Goal: Task Accomplishment & Management: Use online tool/utility

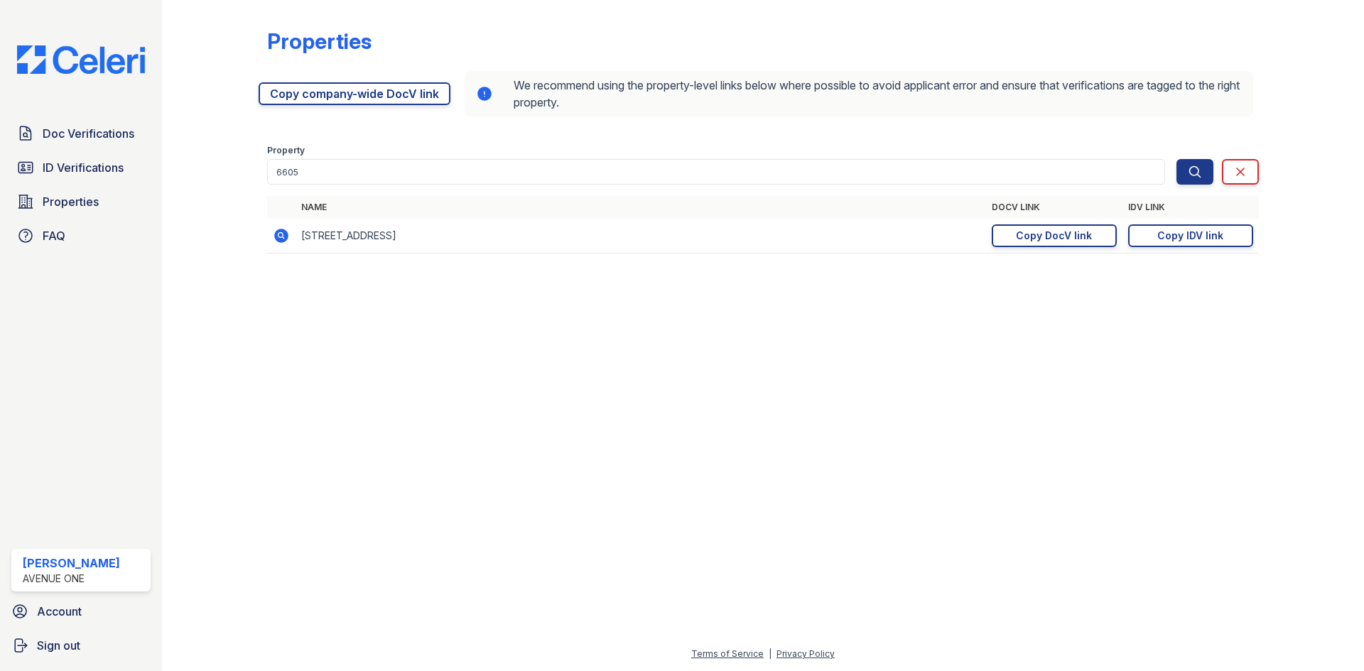
click at [861, 404] on div at bounding box center [763, 468] width 1157 height 355
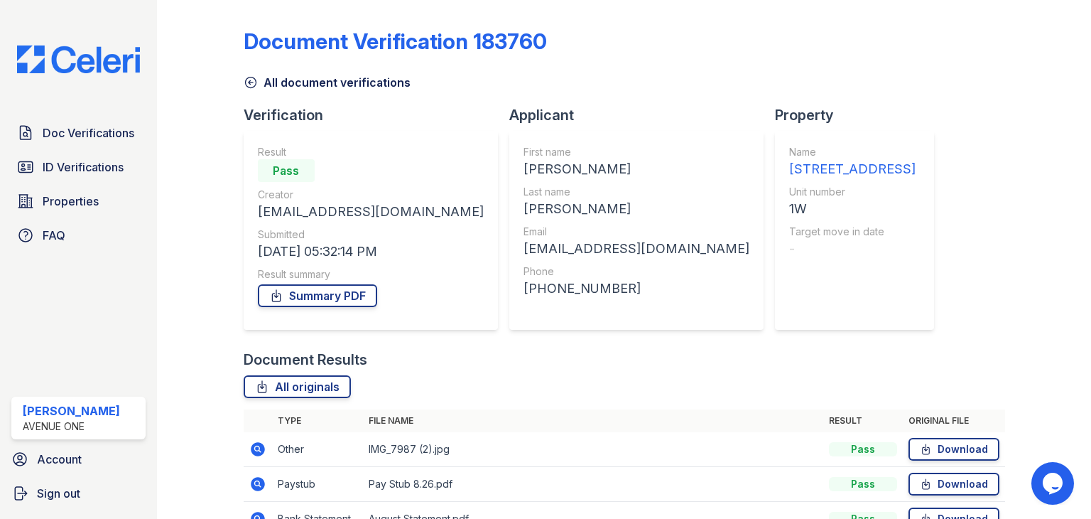
scroll to position [184, 0]
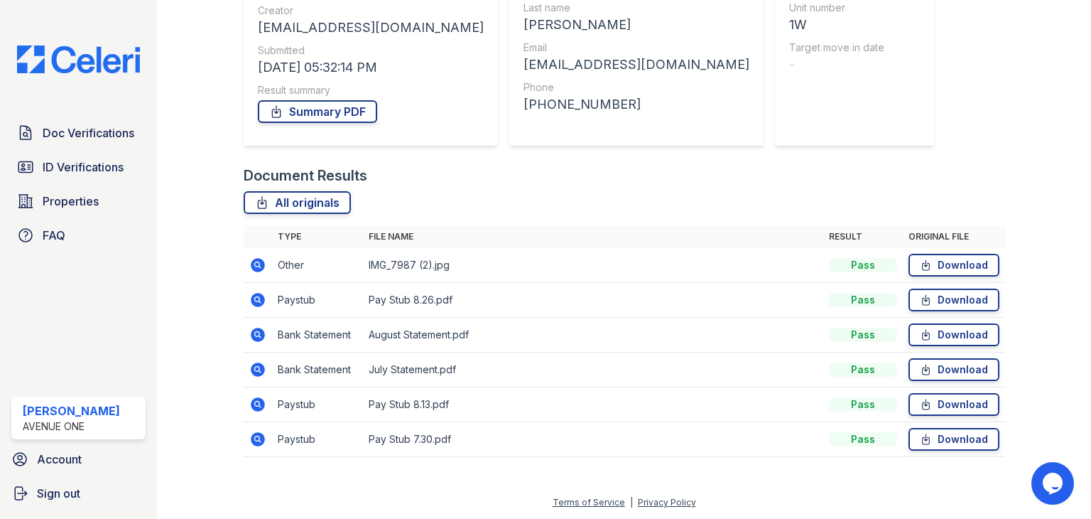
click at [256, 267] on icon at bounding box center [258, 265] width 14 height 14
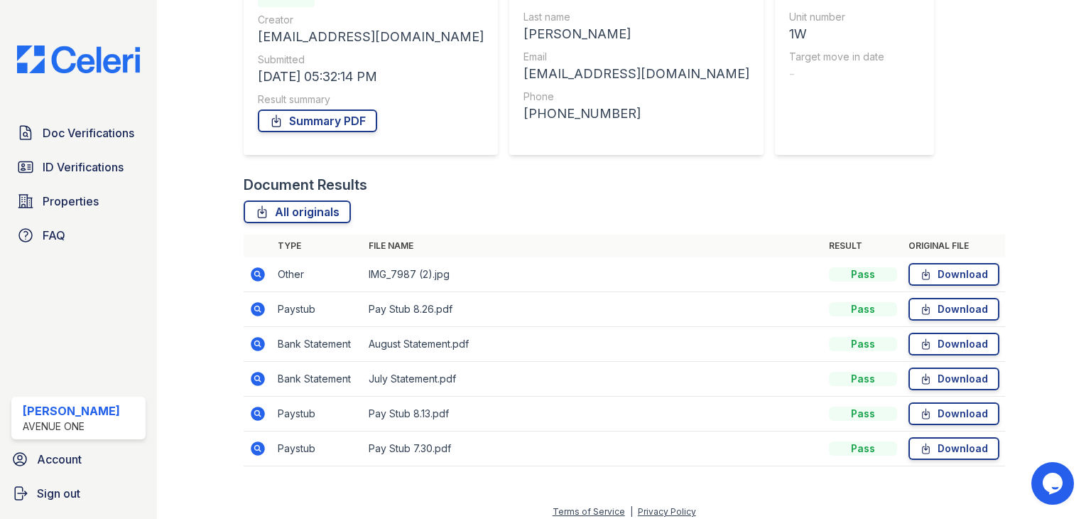
scroll to position [184, 0]
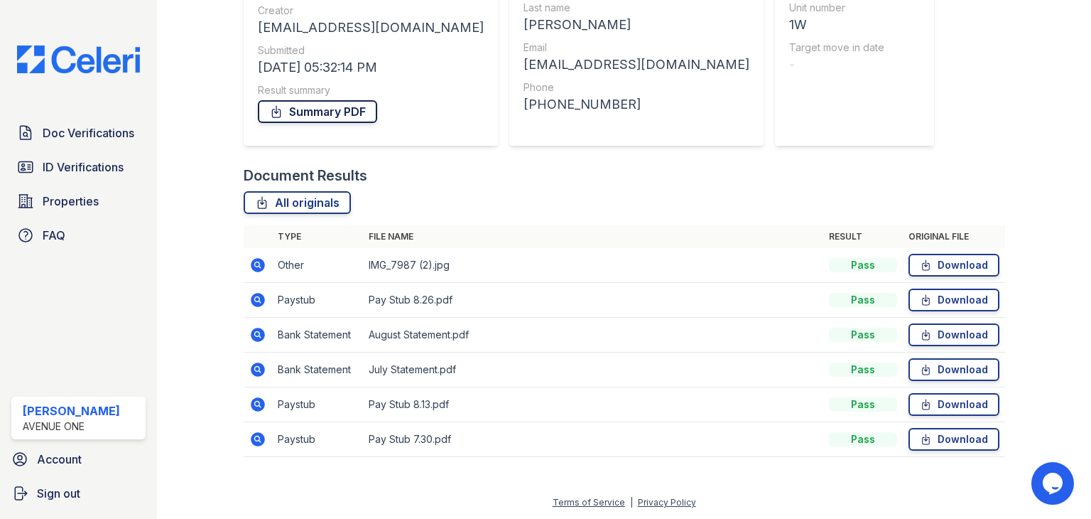
click at [334, 117] on link "Summary PDF" at bounding box center [317, 111] width 119 height 23
